Goal: Check status: Check status

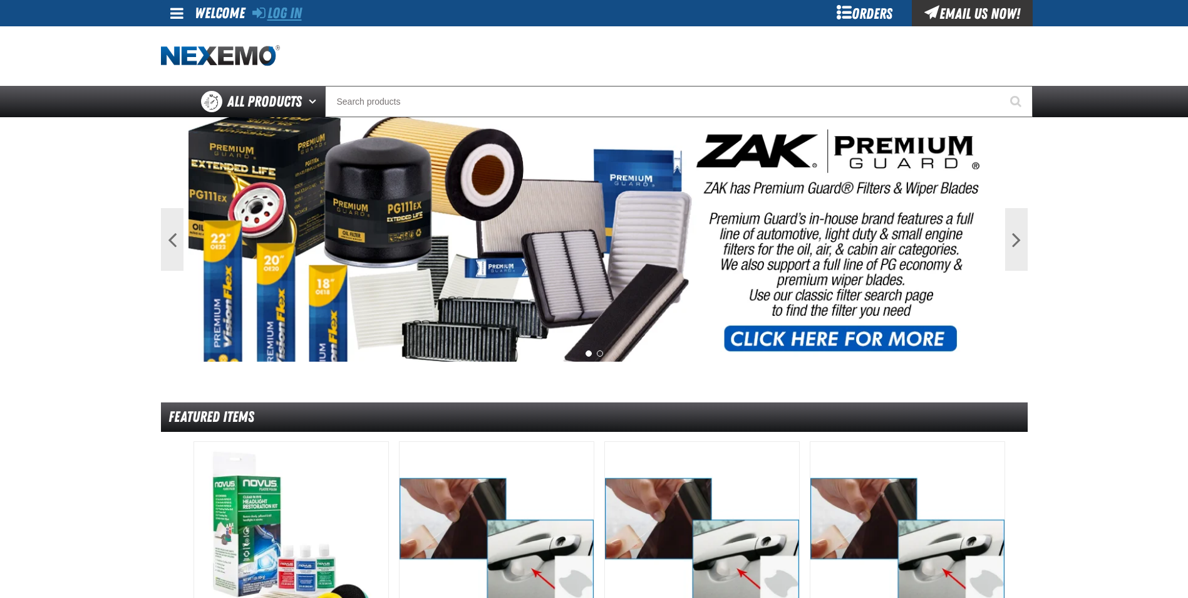
click at [272, 10] on link "Log In" at bounding box center [276, 13] width 49 height 18
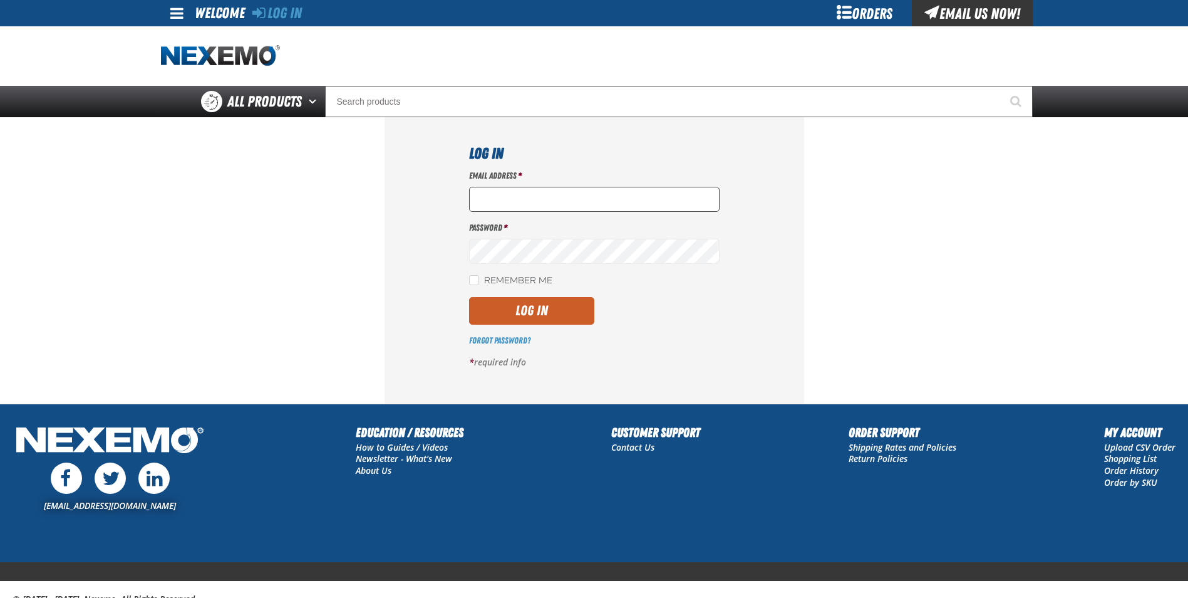
click at [479, 204] on input "Email Address *" at bounding box center [594, 199] width 251 height 25
type input "[EMAIL_ADDRESS][DOMAIN_NAME]"
click at [520, 306] on button "Log In" at bounding box center [531, 311] width 125 height 28
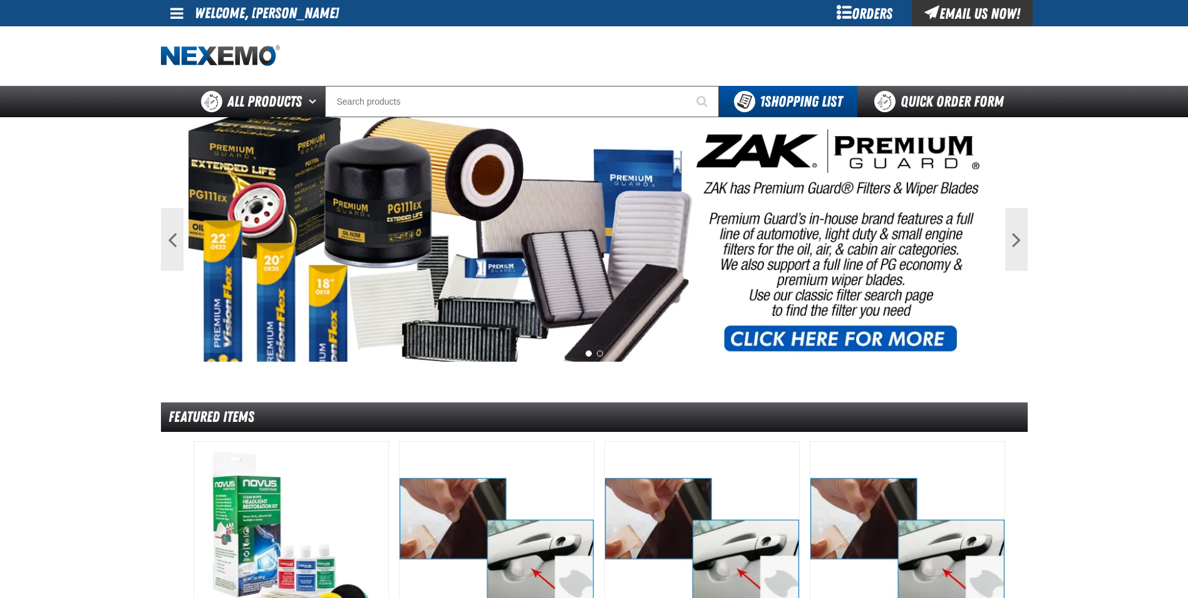
click at [175, 9] on span at bounding box center [176, 13] width 13 height 15
click at [185, 36] on link "My Account My Account" at bounding box center [195, 37] width 56 height 12
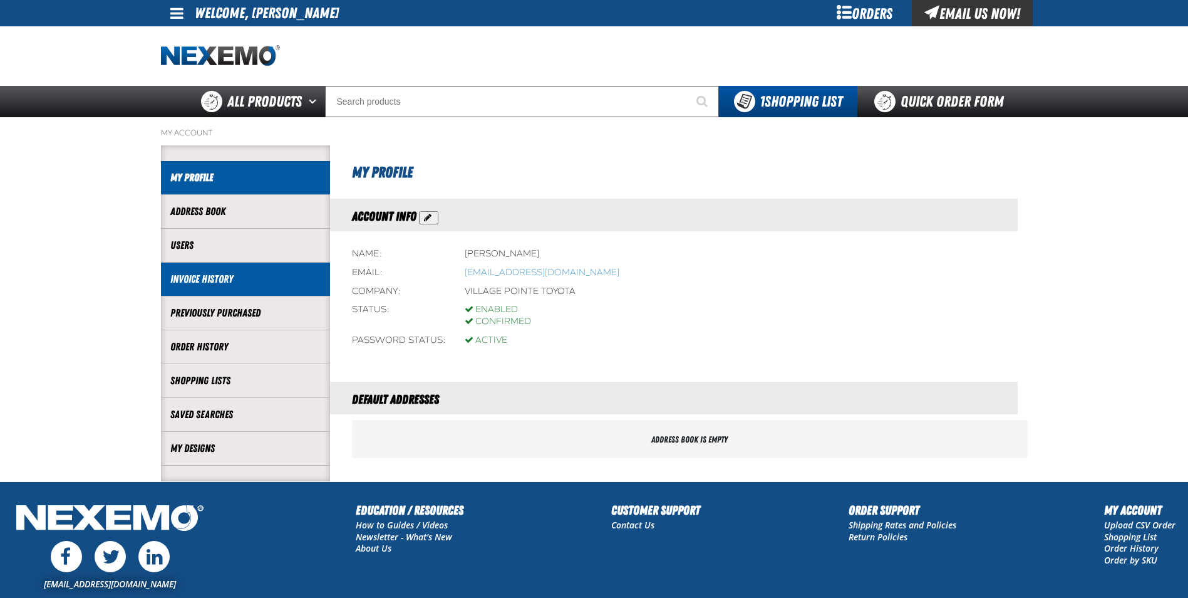
click at [265, 284] on link "Invoice History" at bounding box center [245, 279] width 150 height 14
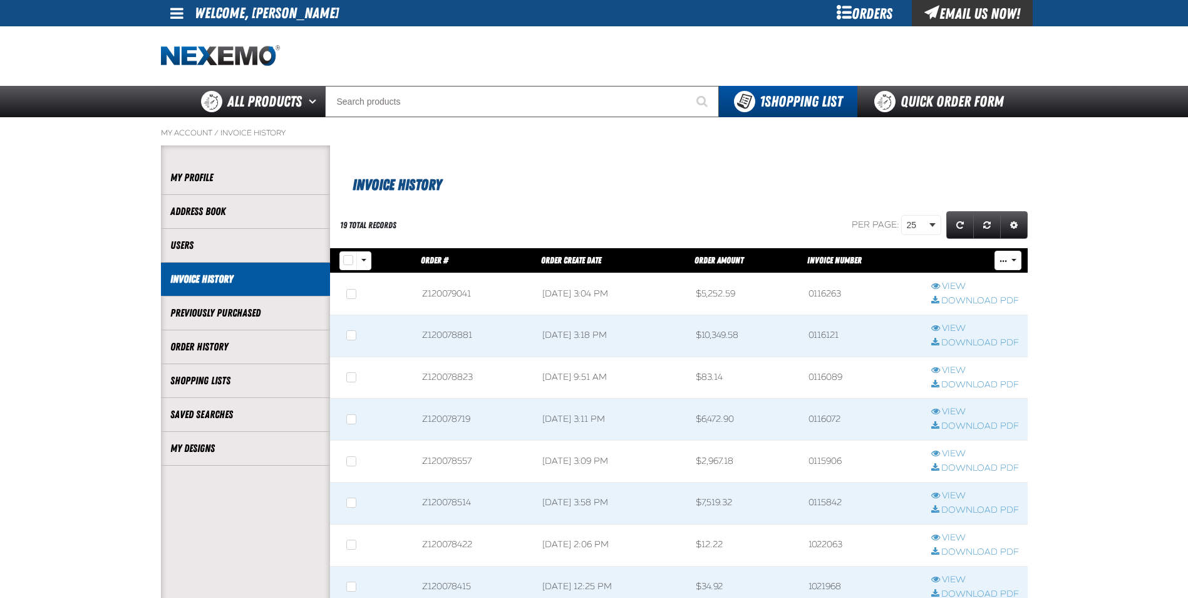
scroll to position [1, 1]
click at [261, 341] on link "Order History" at bounding box center [245, 347] width 150 height 14
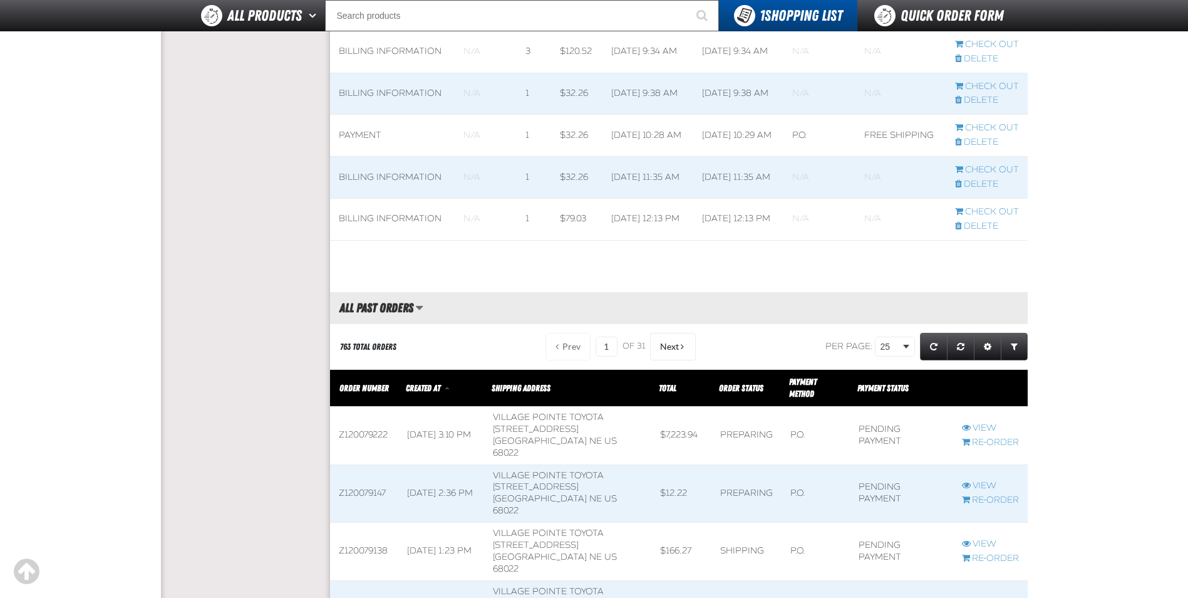
scroll to position [1128, 0]
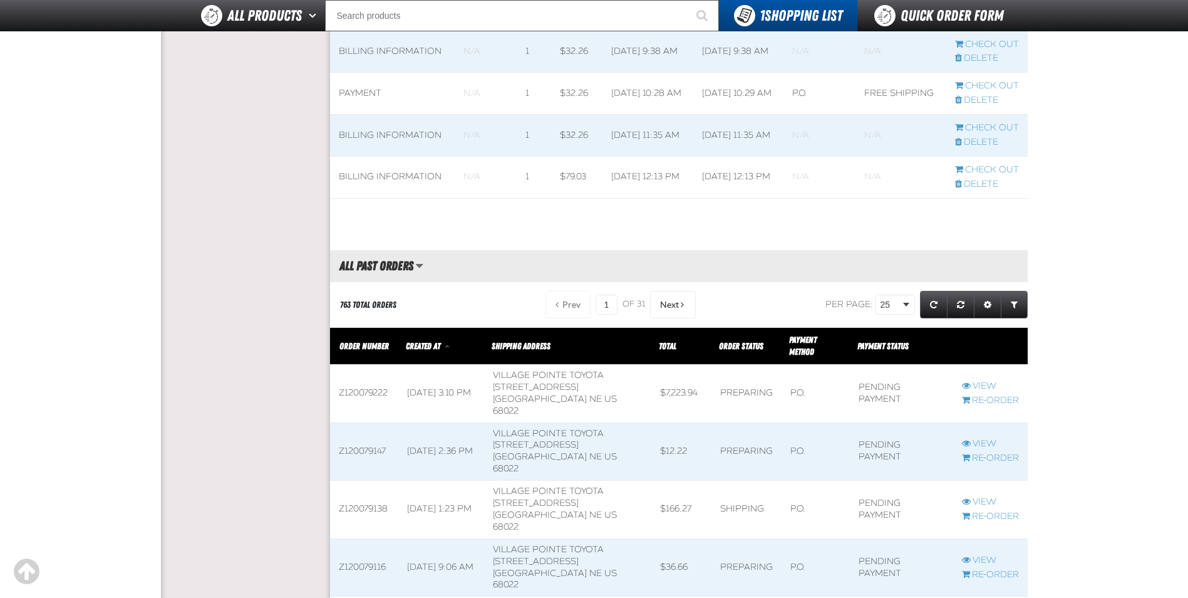
click at [370, 423] on span at bounding box center [364, 452] width 68 height 58
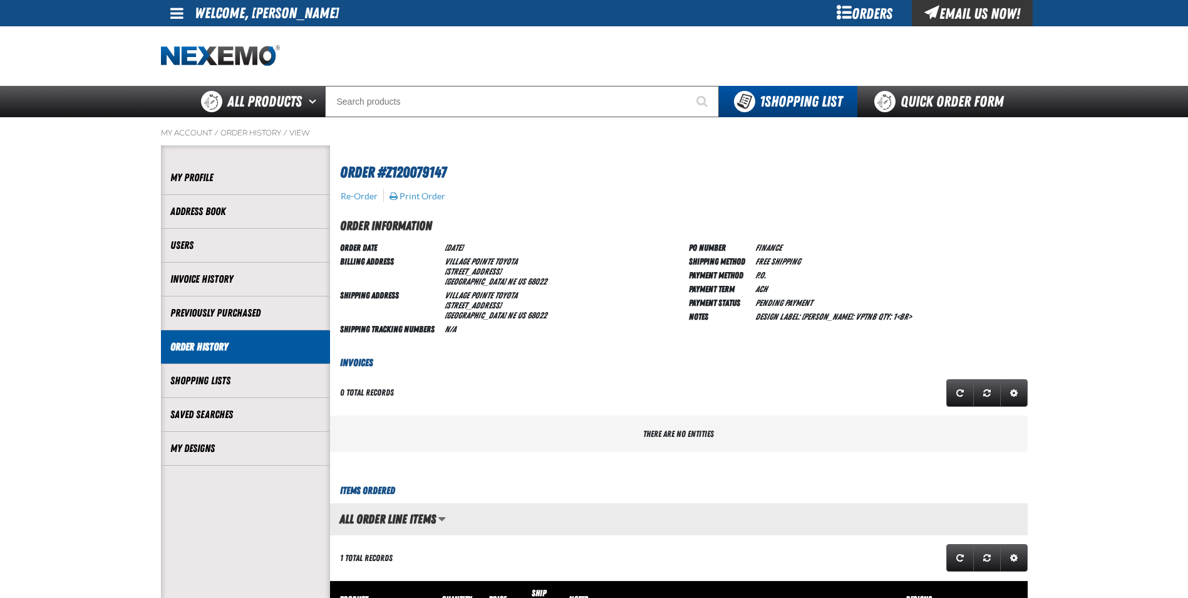
scroll to position [1, 1]
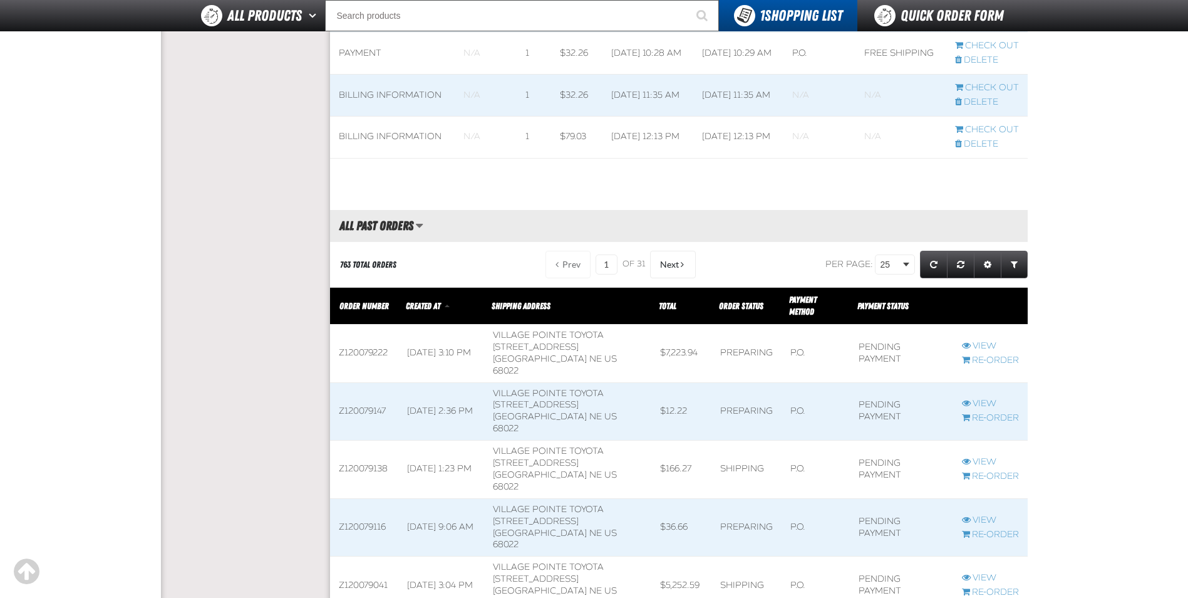
scroll to position [1190, 0]
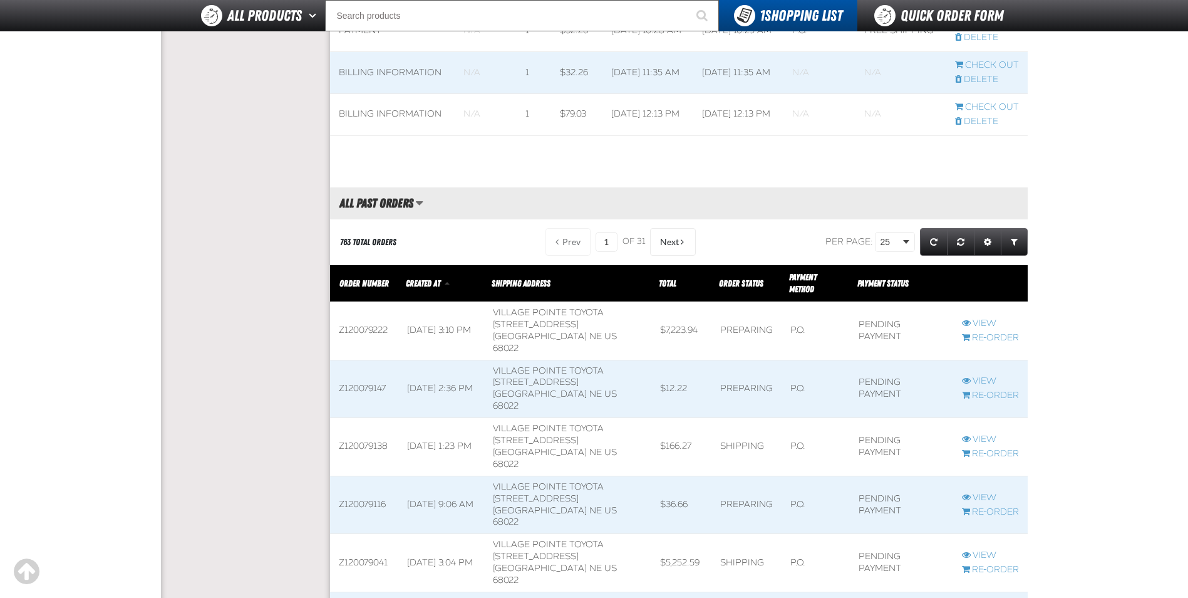
click at [379, 476] on span at bounding box center [364, 505] width 68 height 58
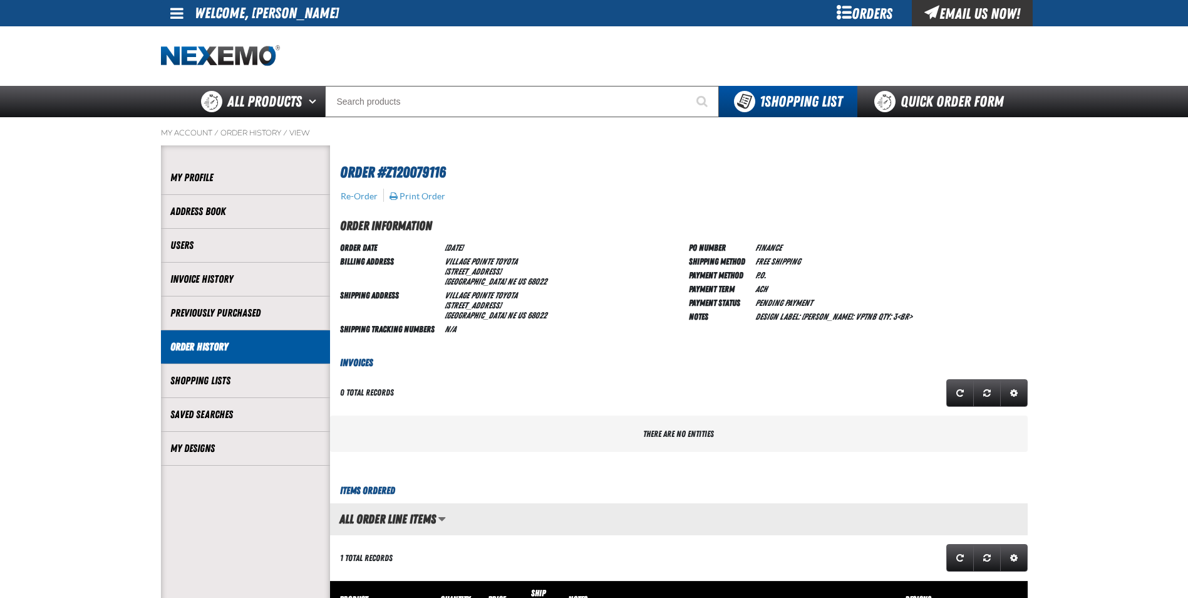
scroll to position [1, 1]
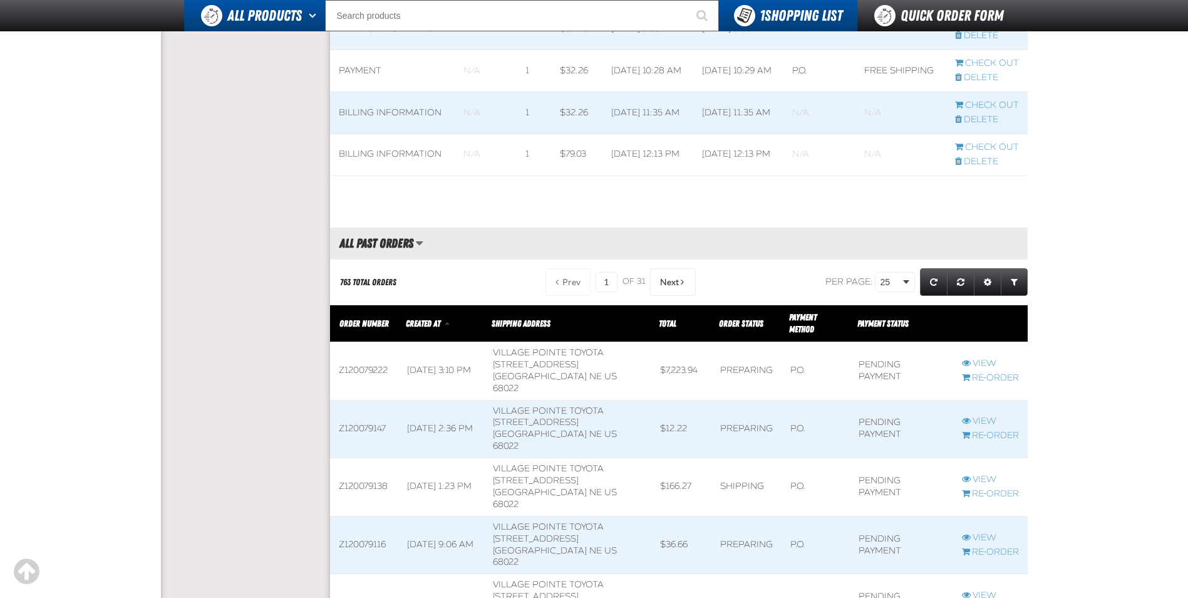
scroll to position [1128, 0]
